Goal: Task Accomplishment & Management: Use online tool/utility

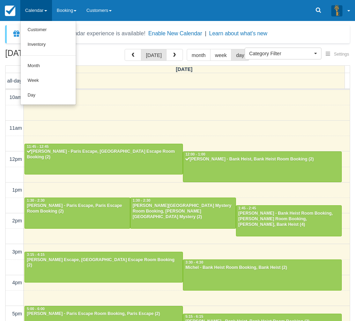
select select
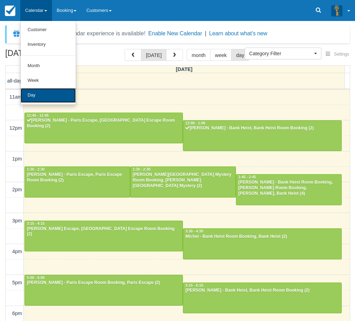
click at [41, 96] on link "Day" at bounding box center [48, 95] width 55 height 15
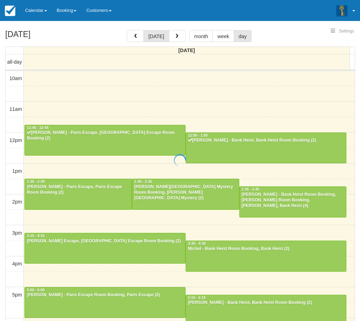
select select
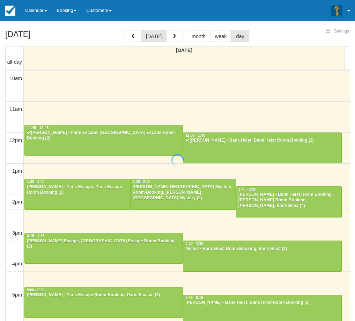
scroll to position [93, 0]
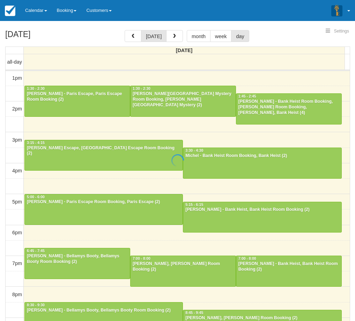
select select
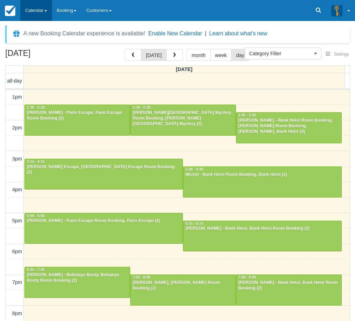
click at [42, 8] on link "Calendar" at bounding box center [36, 10] width 32 height 21
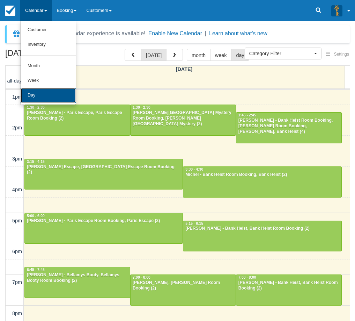
click at [49, 88] on link "Day" at bounding box center [48, 95] width 55 height 15
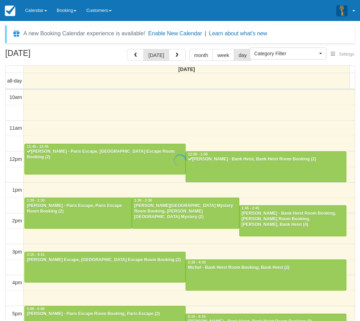
select select
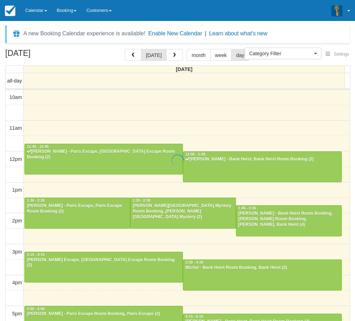
scroll to position [93, 0]
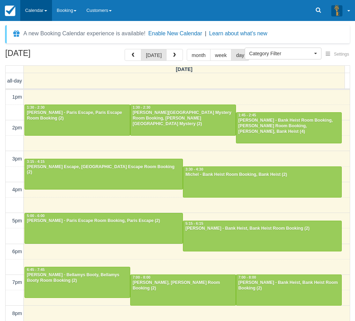
click at [41, 15] on link "Calendar" at bounding box center [36, 10] width 32 height 21
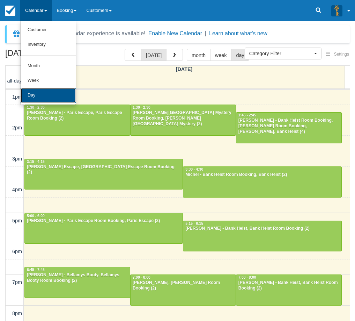
click at [42, 102] on link "Day" at bounding box center [48, 95] width 55 height 15
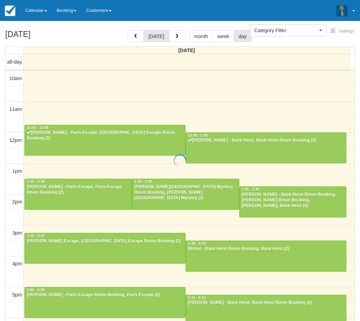
select select
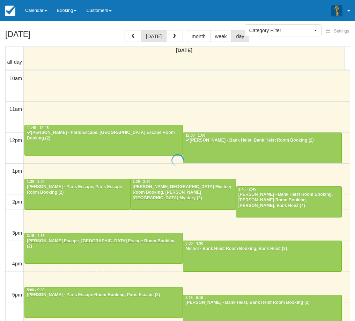
scroll to position [93, 0]
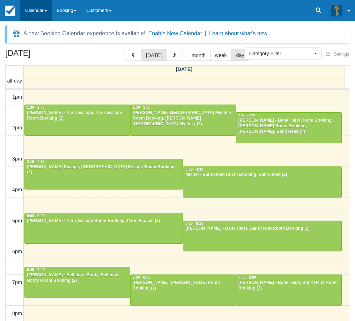
click at [32, 7] on link "Calendar" at bounding box center [36, 10] width 32 height 21
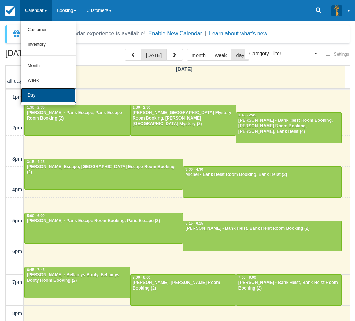
click at [57, 98] on link "Day" at bounding box center [48, 95] width 55 height 15
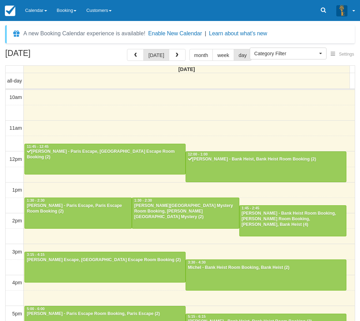
select select
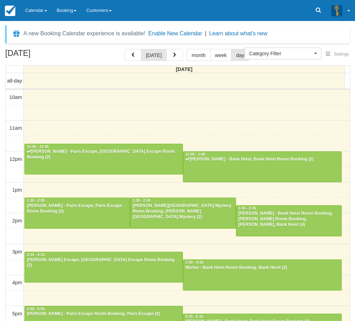
scroll to position [93, 0]
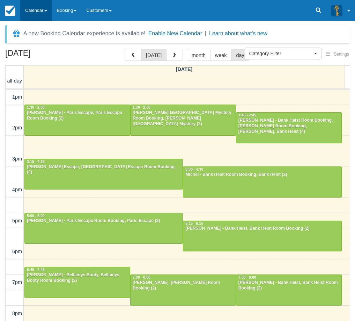
click at [34, 6] on link "Calendar" at bounding box center [36, 10] width 32 height 21
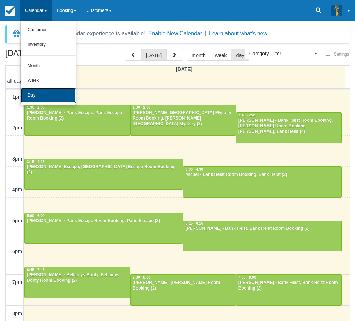
click at [38, 95] on link "Day" at bounding box center [48, 95] width 55 height 15
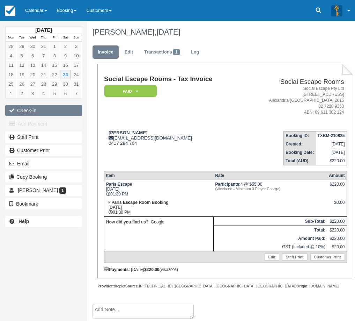
click at [35, 109] on button "Check-in" at bounding box center [43, 110] width 77 height 11
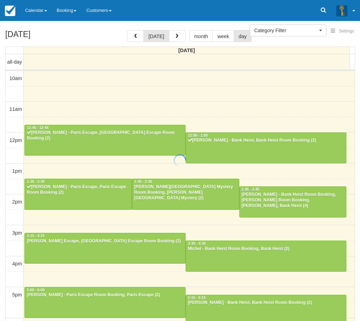
select select
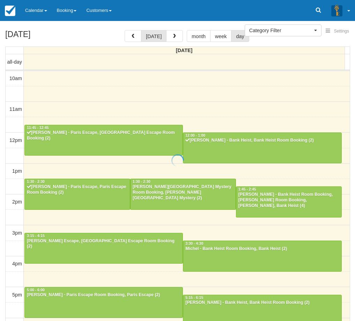
scroll to position [93, 0]
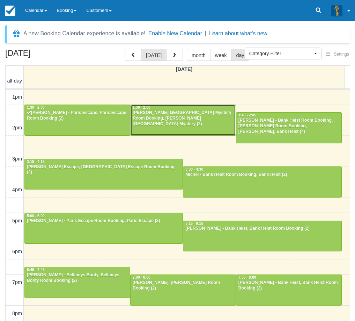
click at [177, 118] on div "[PERSON_NAME][GEOGRAPHIC_DATA] Mystery Room Booking, [PERSON_NAME][GEOGRAPHIC_D…" at bounding box center [183, 118] width 102 height 17
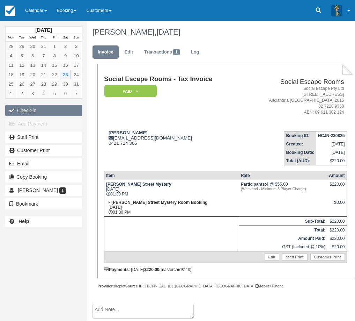
click at [33, 112] on button "Check-in" at bounding box center [43, 110] width 77 height 11
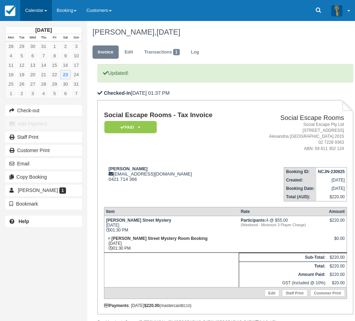
click at [35, 8] on link "Calendar" at bounding box center [36, 10] width 32 height 21
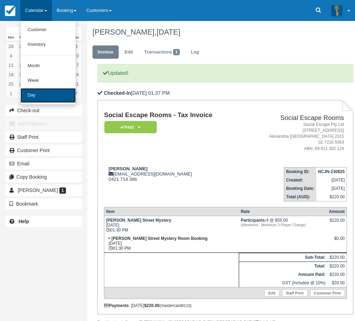
click at [35, 93] on link "Day" at bounding box center [48, 95] width 55 height 15
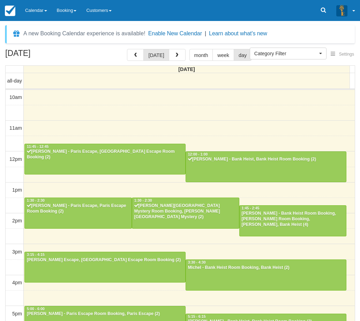
select select
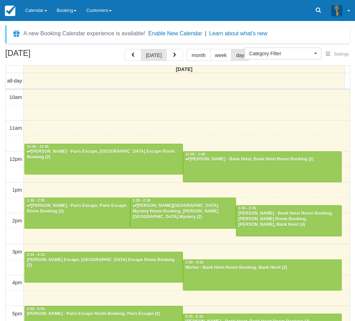
scroll to position [93, 0]
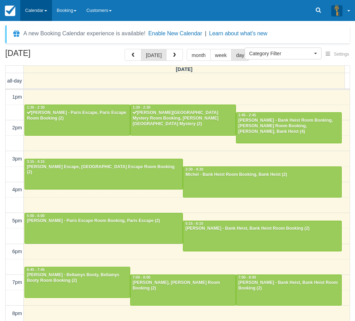
click at [35, 10] on link "Calendar" at bounding box center [36, 10] width 32 height 21
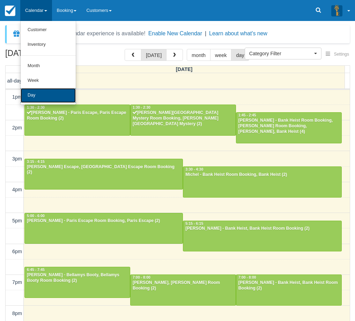
click at [29, 97] on link "Day" at bounding box center [48, 95] width 55 height 15
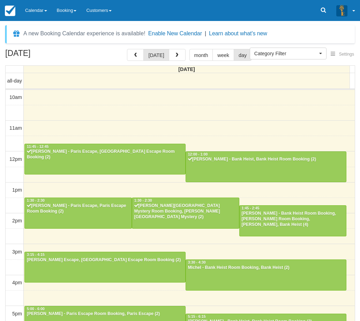
select select
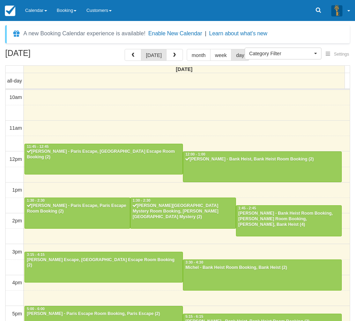
scroll to position [93, 0]
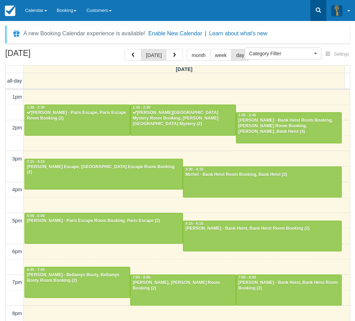
click at [314, 12] on link at bounding box center [318, 10] width 16 height 21
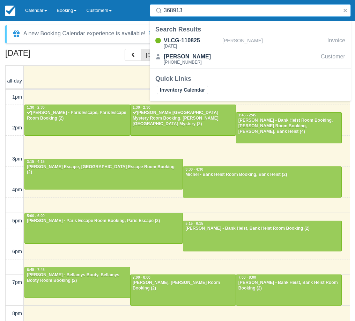
type input "368913"
drag, startPoint x: 28, startPoint y: 9, endPoint x: 35, endPoint y: 34, distance: 25.7
click at [28, 9] on link "Calendar" at bounding box center [36, 10] width 32 height 21
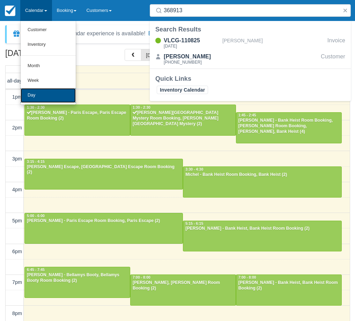
click at [36, 92] on link "Day" at bounding box center [48, 95] width 55 height 15
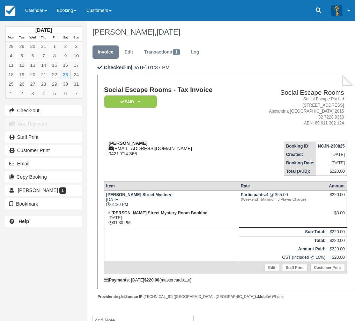
click at [117, 143] on strong "Katie barrett" at bounding box center [128, 142] width 39 height 5
drag, startPoint x: 117, startPoint y: 143, endPoint x: 127, endPoint y: 143, distance: 10.1
click at [127, 143] on strong "Katie barrett" at bounding box center [128, 142] width 39 height 5
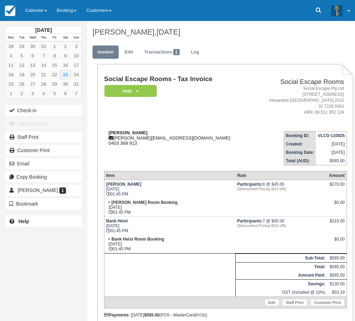
click at [123, 137] on div "Tiernan [EMAIL_ADDRESS][DOMAIN_NAME] 0403 368 913" at bounding box center [178, 138] width 148 height 16
drag, startPoint x: 123, startPoint y: 137, endPoint x: 134, endPoint y: 138, distance: 11.2
click at [134, 138] on div "Tiernan [EMAIL_ADDRESS][DOMAIN_NAME] 0403 368 913" at bounding box center [178, 138] width 148 height 16
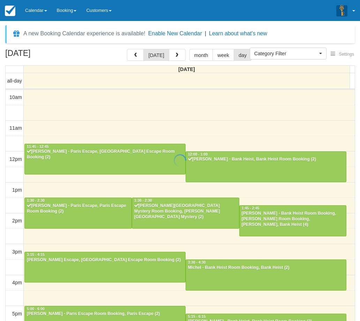
select select
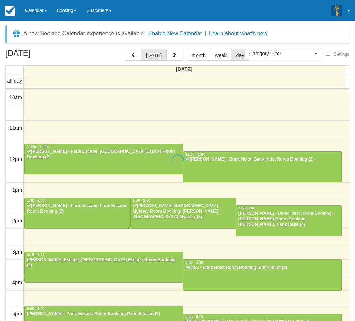
scroll to position [93, 0]
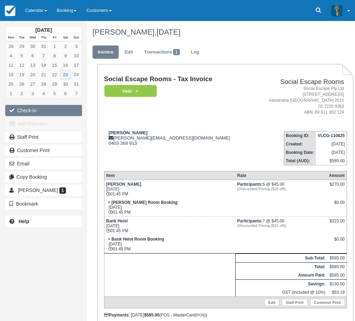
click at [44, 109] on button "Check-in" at bounding box center [43, 110] width 77 height 11
